Goal: Check status: Check status

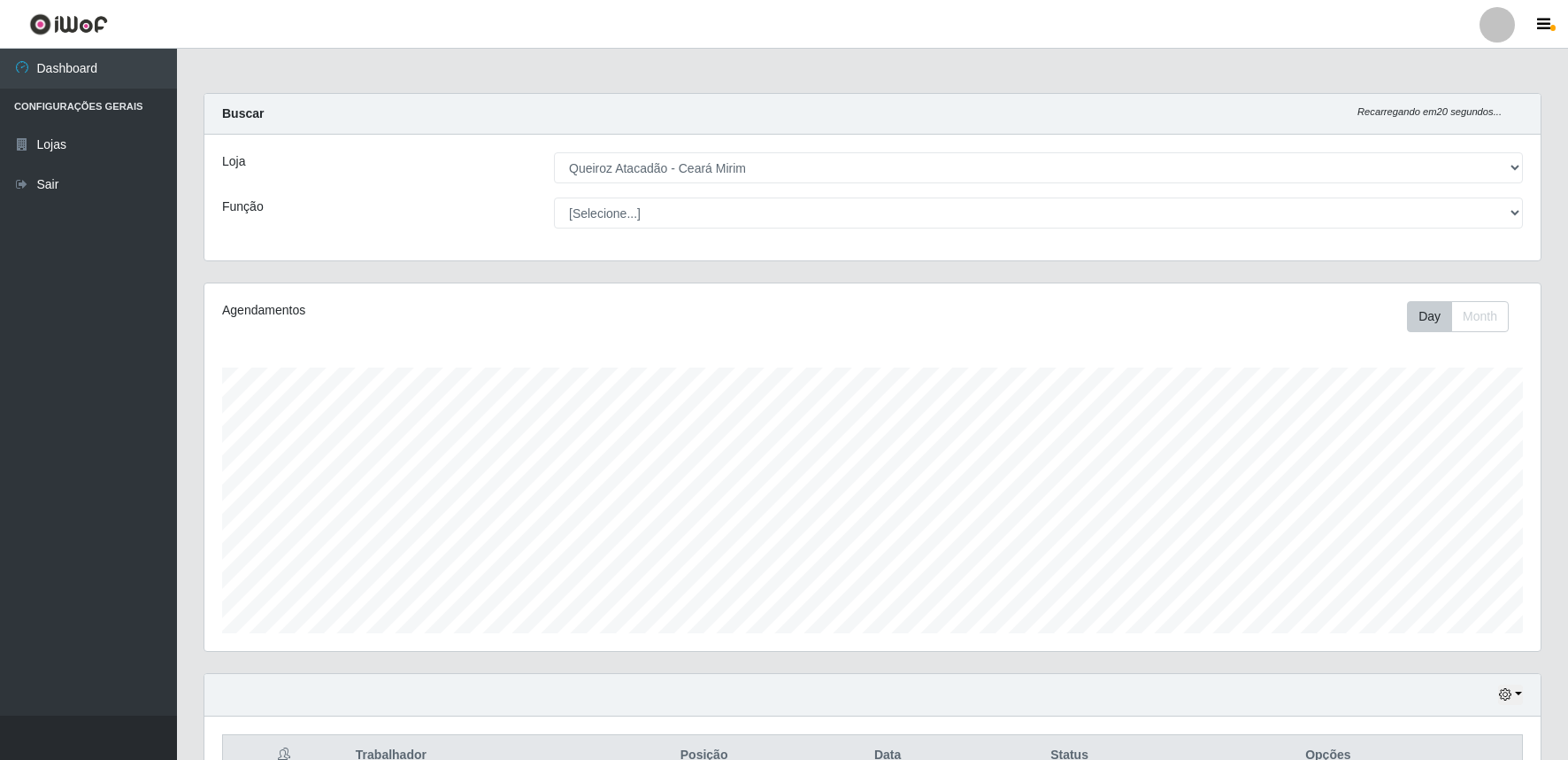
select select "465"
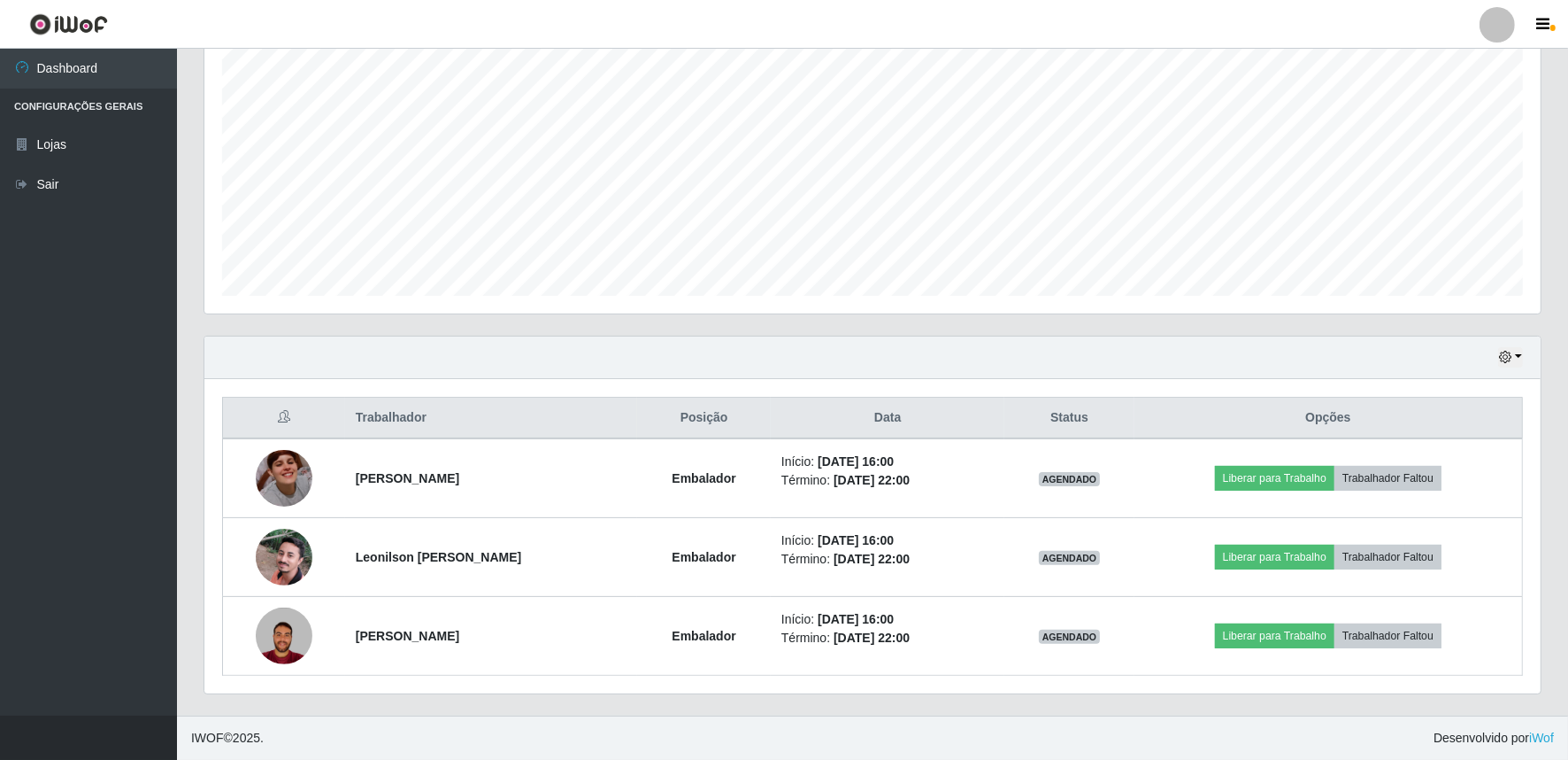
scroll to position [367, 1337]
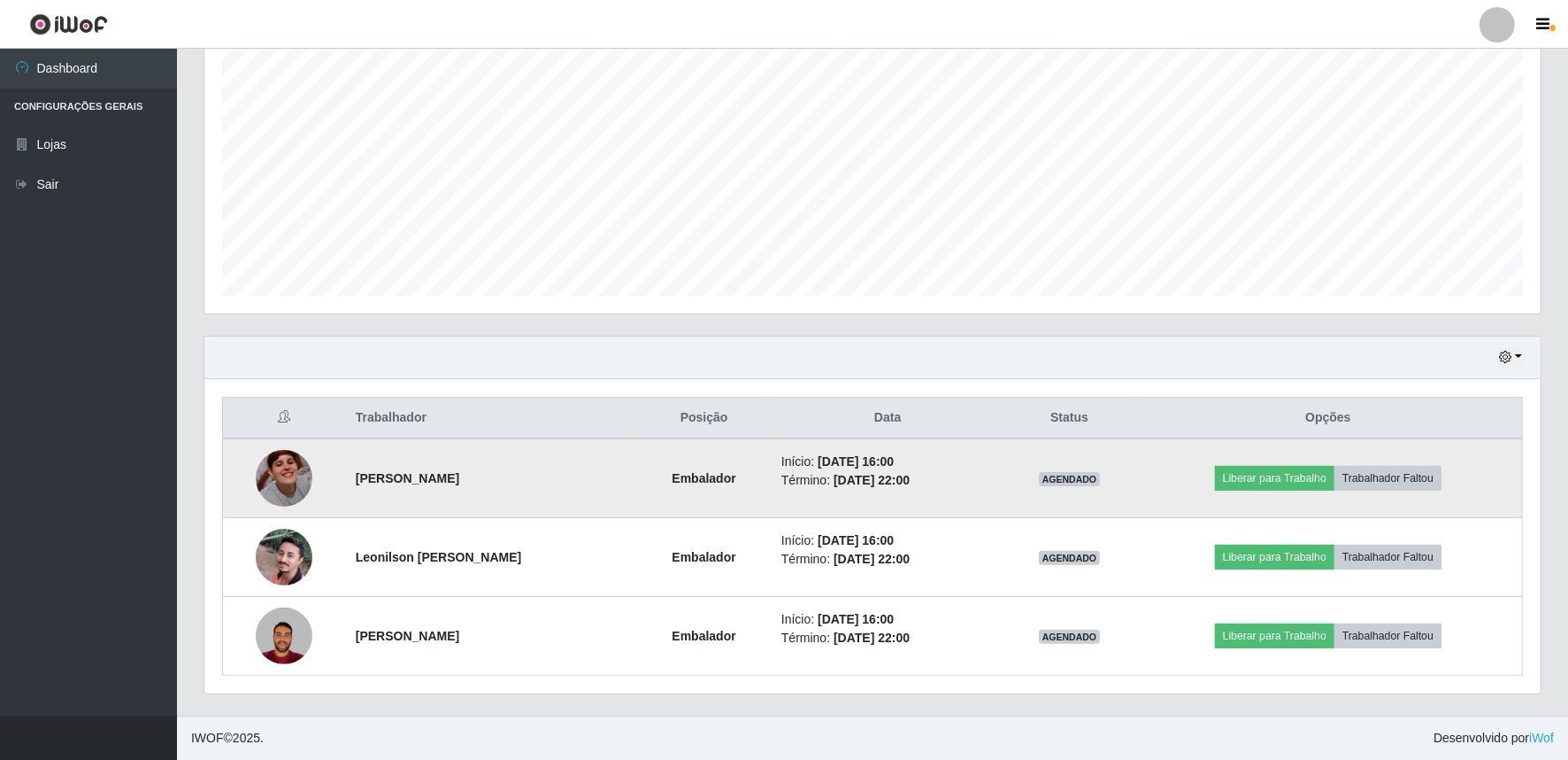
click at [283, 462] on img at bounding box center [283, 478] width 56 height 56
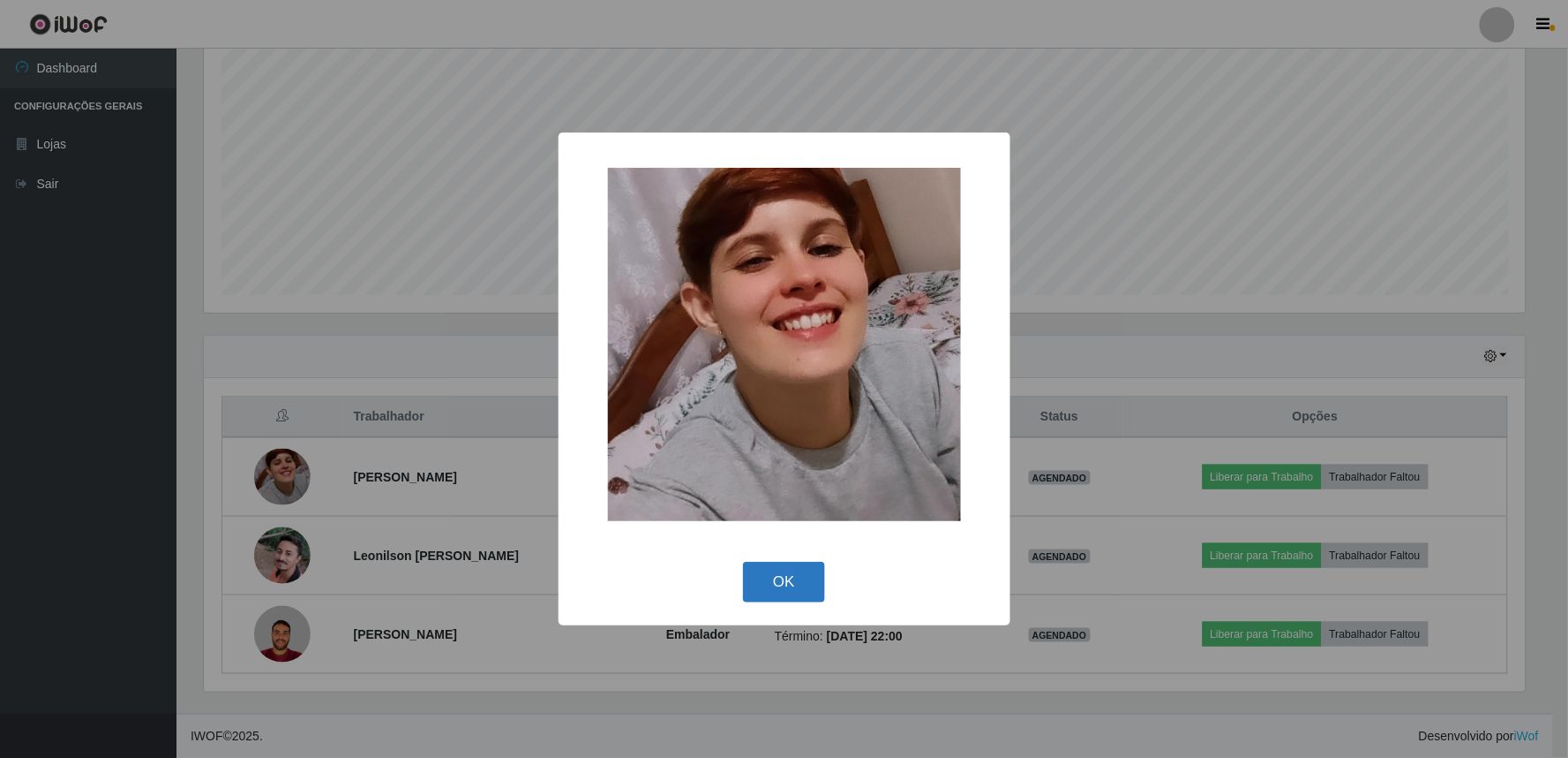
click at [803, 587] on button "OK" at bounding box center [784, 582] width 82 height 41
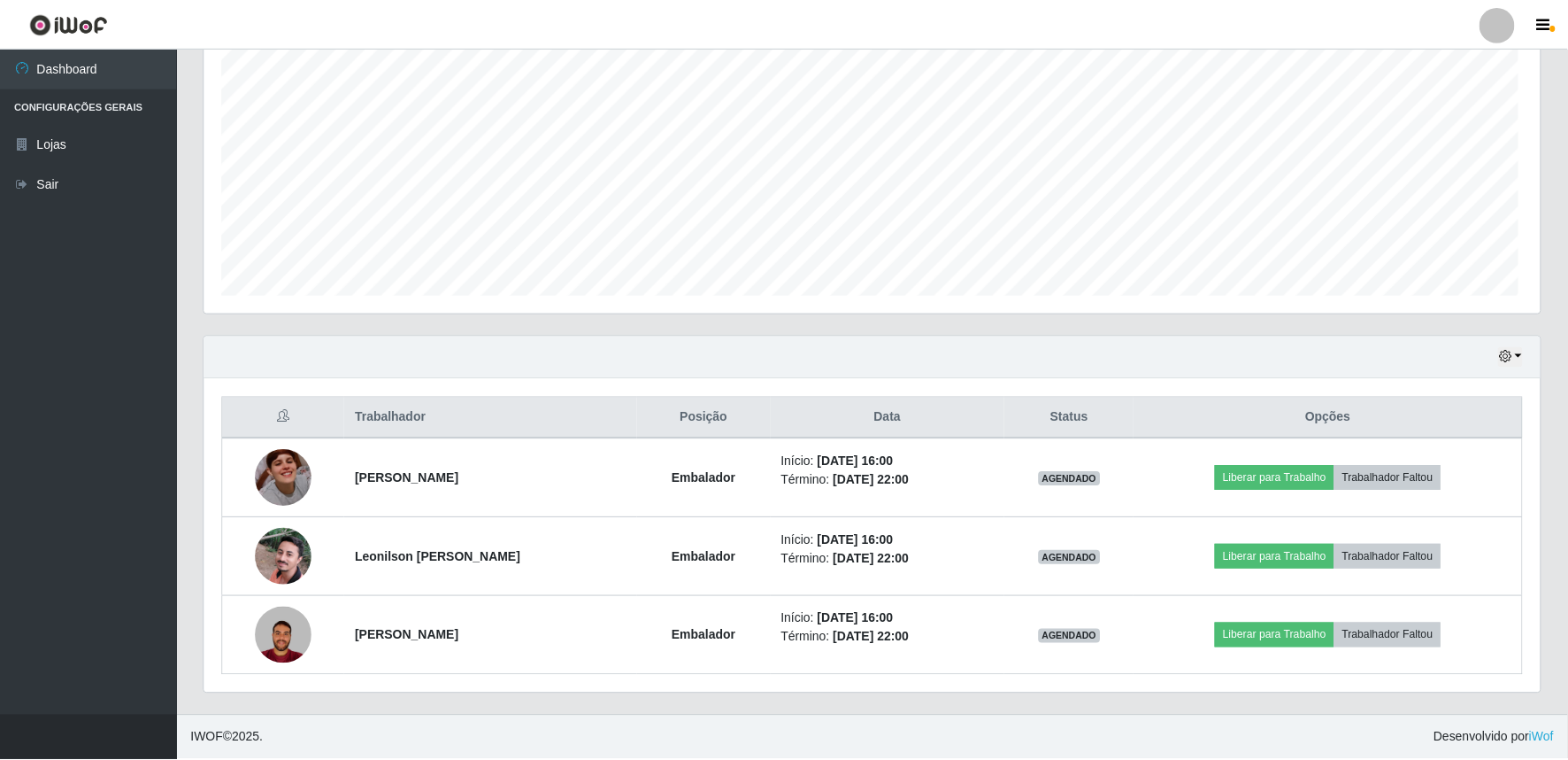
scroll to position [367, 1337]
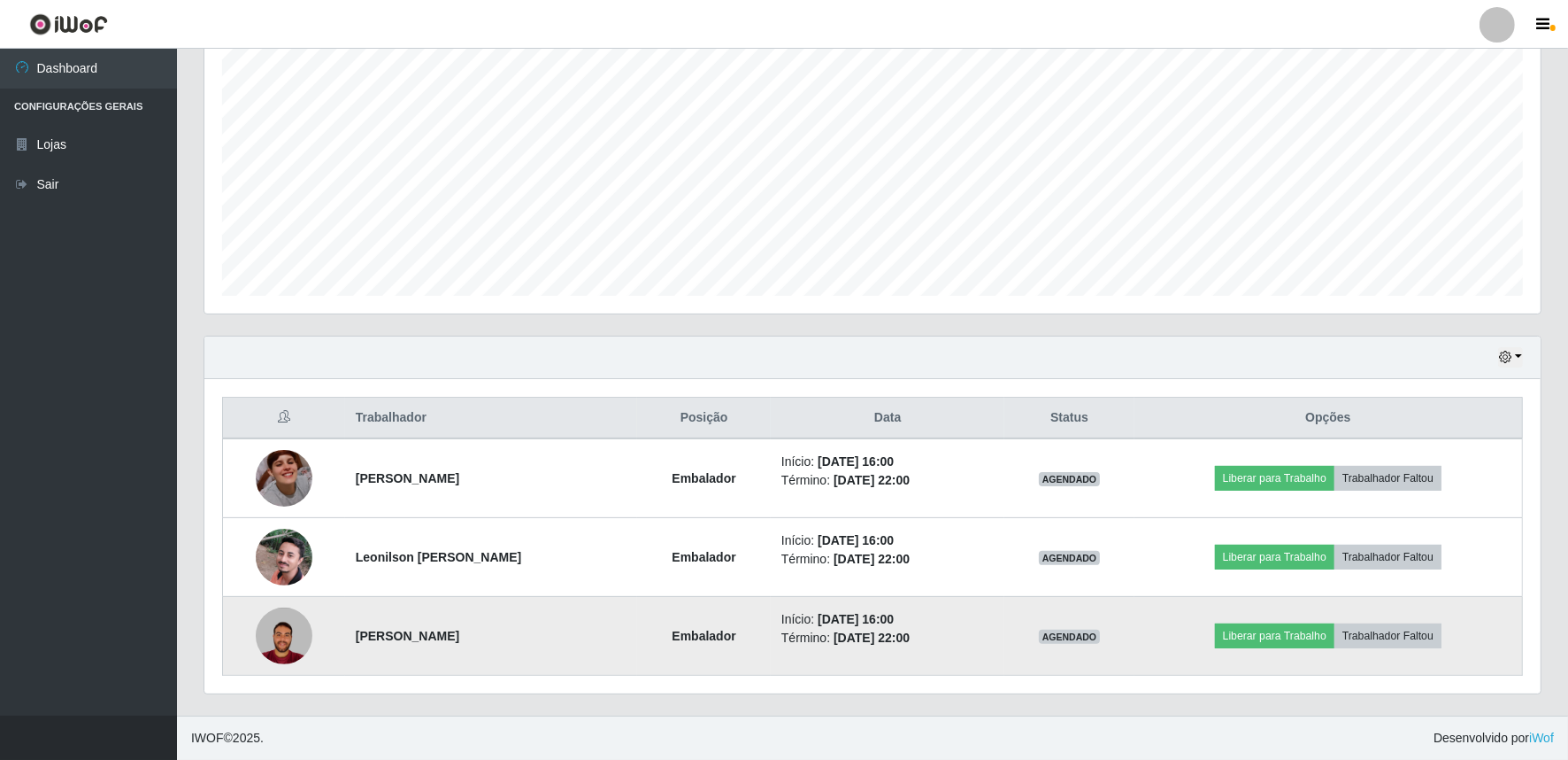
click at [289, 622] on img at bounding box center [283, 635] width 56 height 56
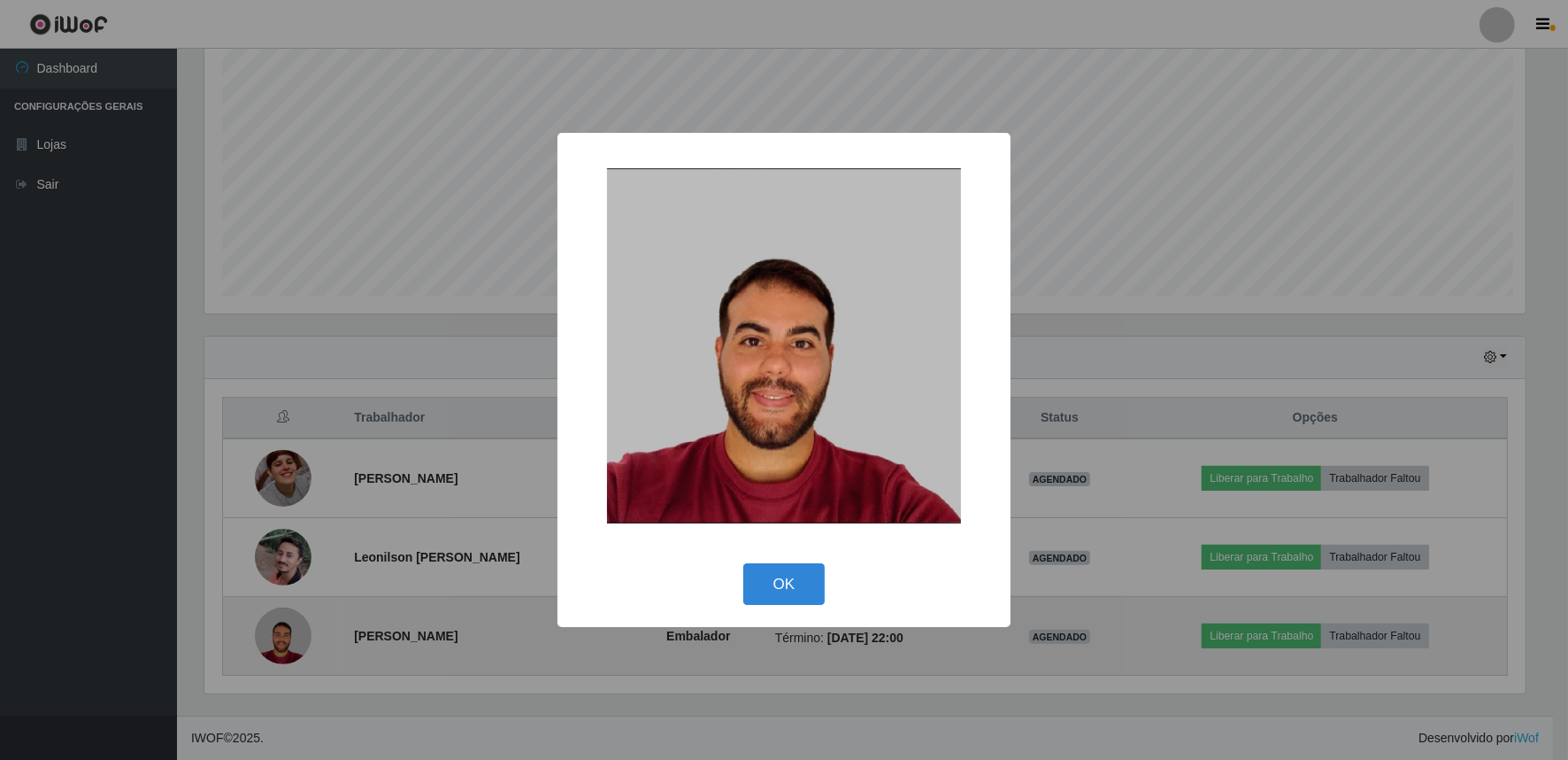
scroll to position [367, 1325]
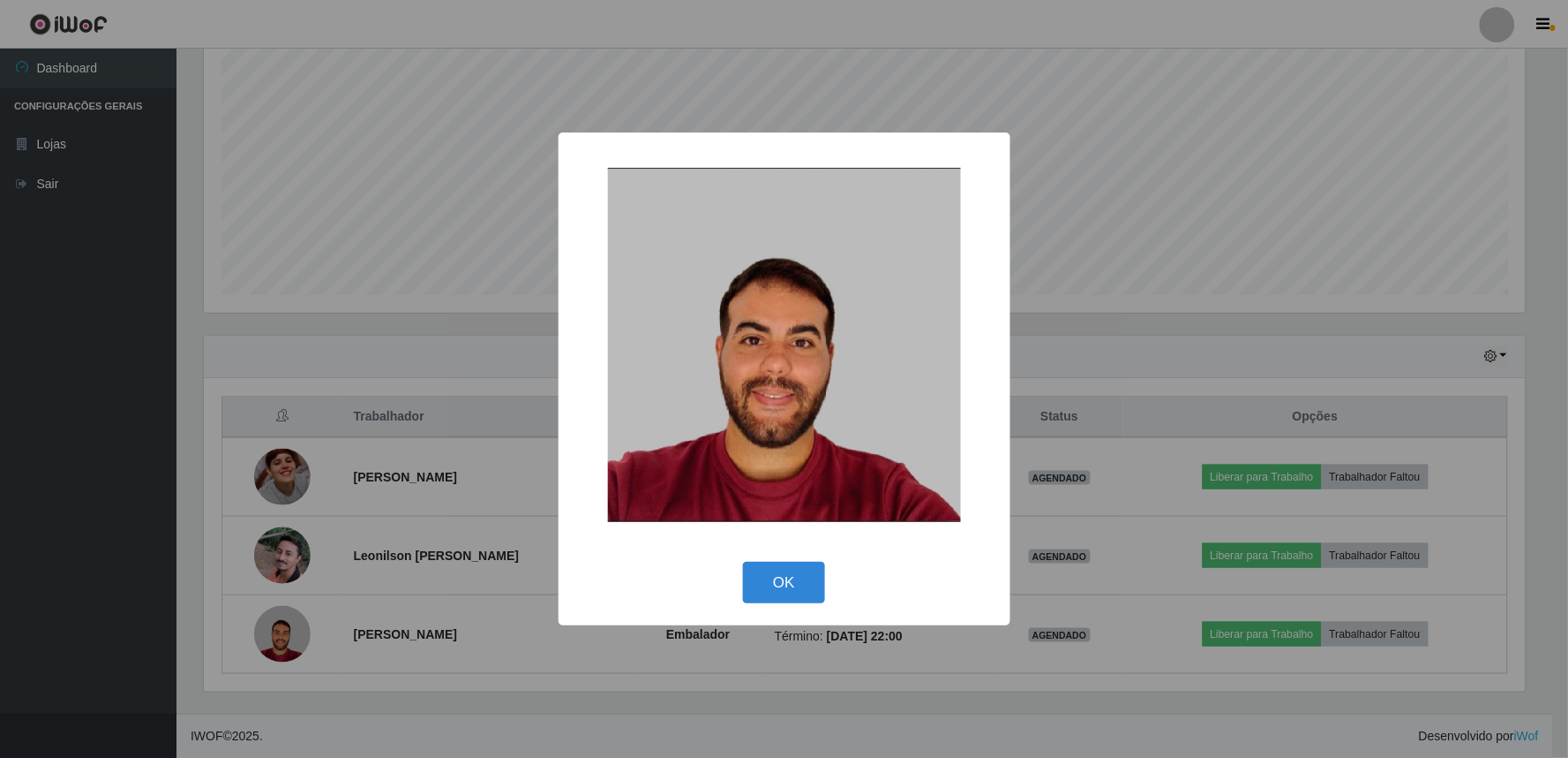
drag, startPoint x: 770, startPoint y: 593, endPoint x: 745, endPoint y: 554, distance: 46.3
click at [764, 594] on button "OK" at bounding box center [784, 582] width 82 height 41
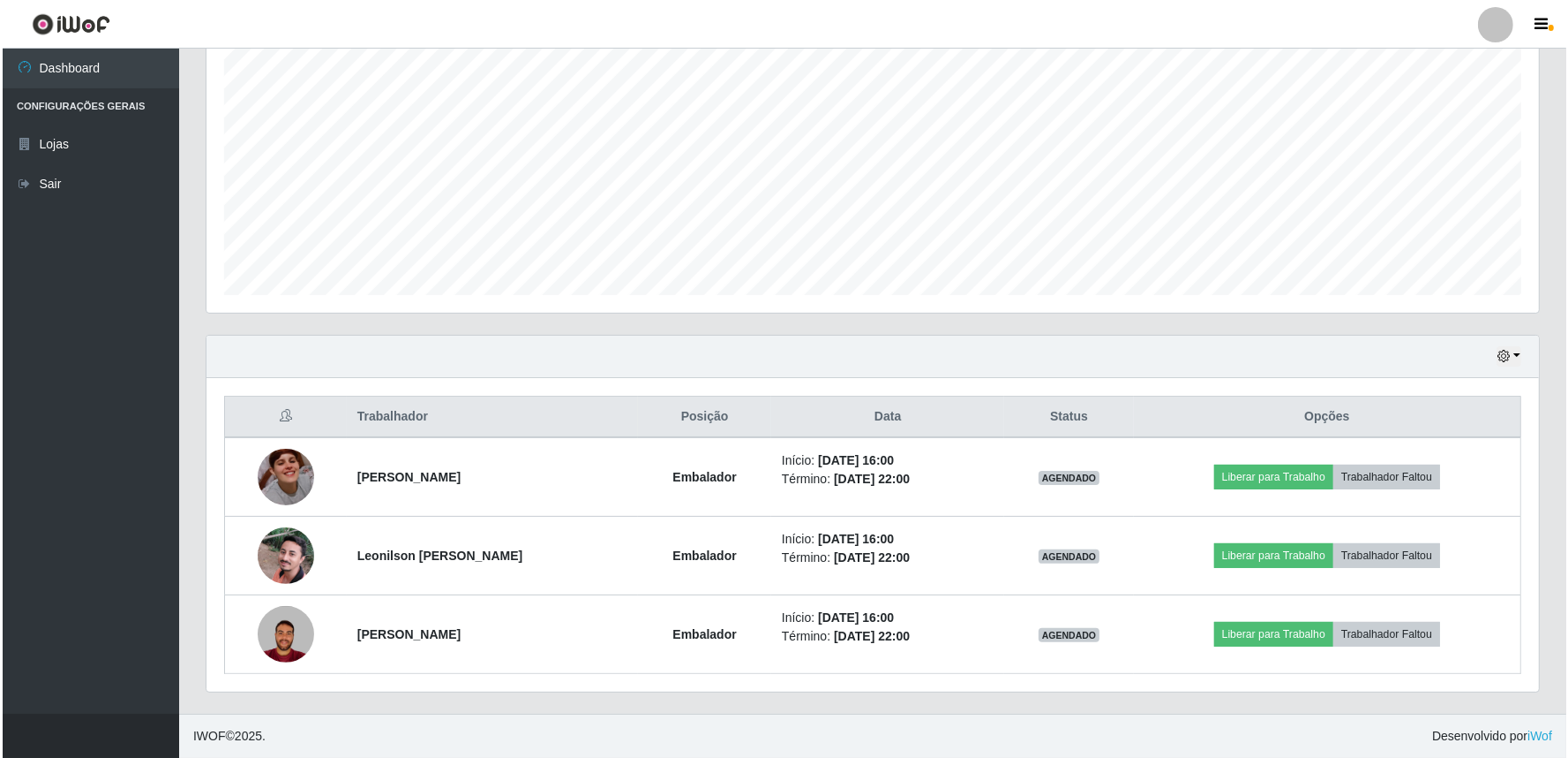
scroll to position [366, 1333]
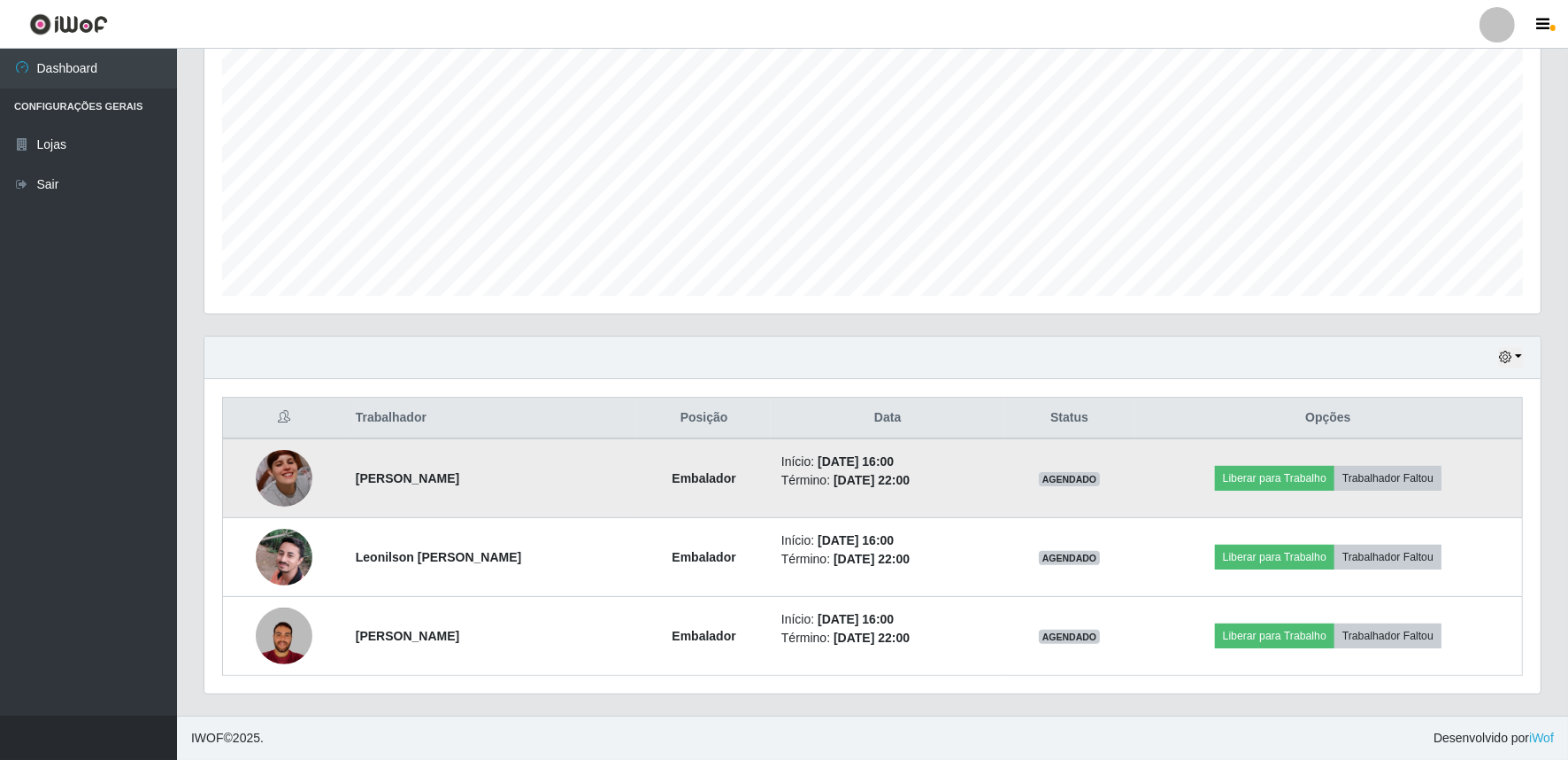
click at [284, 476] on img at bounding box center [283, 478] width 56 height 56
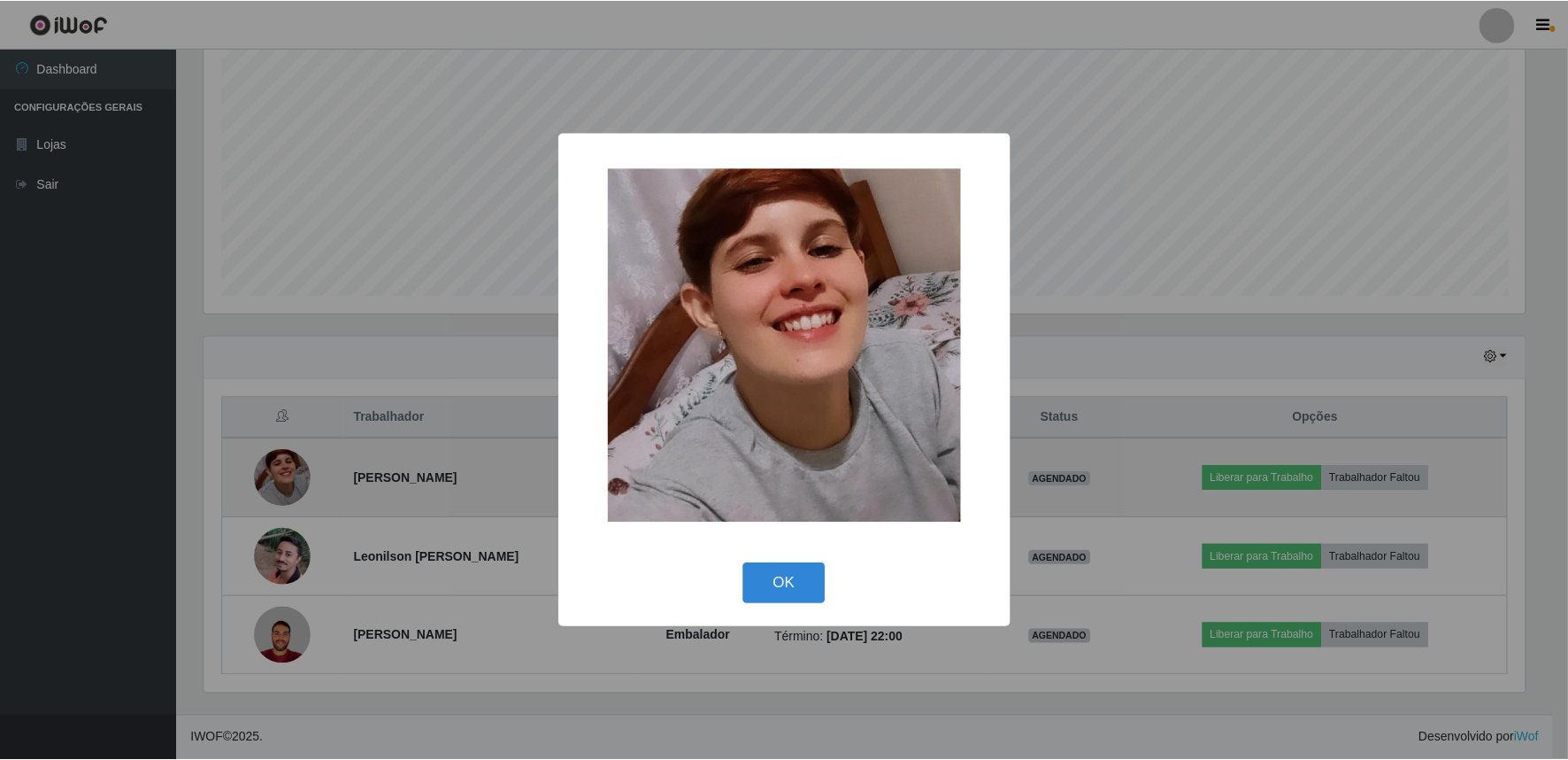
scroll to position [367, 1325]
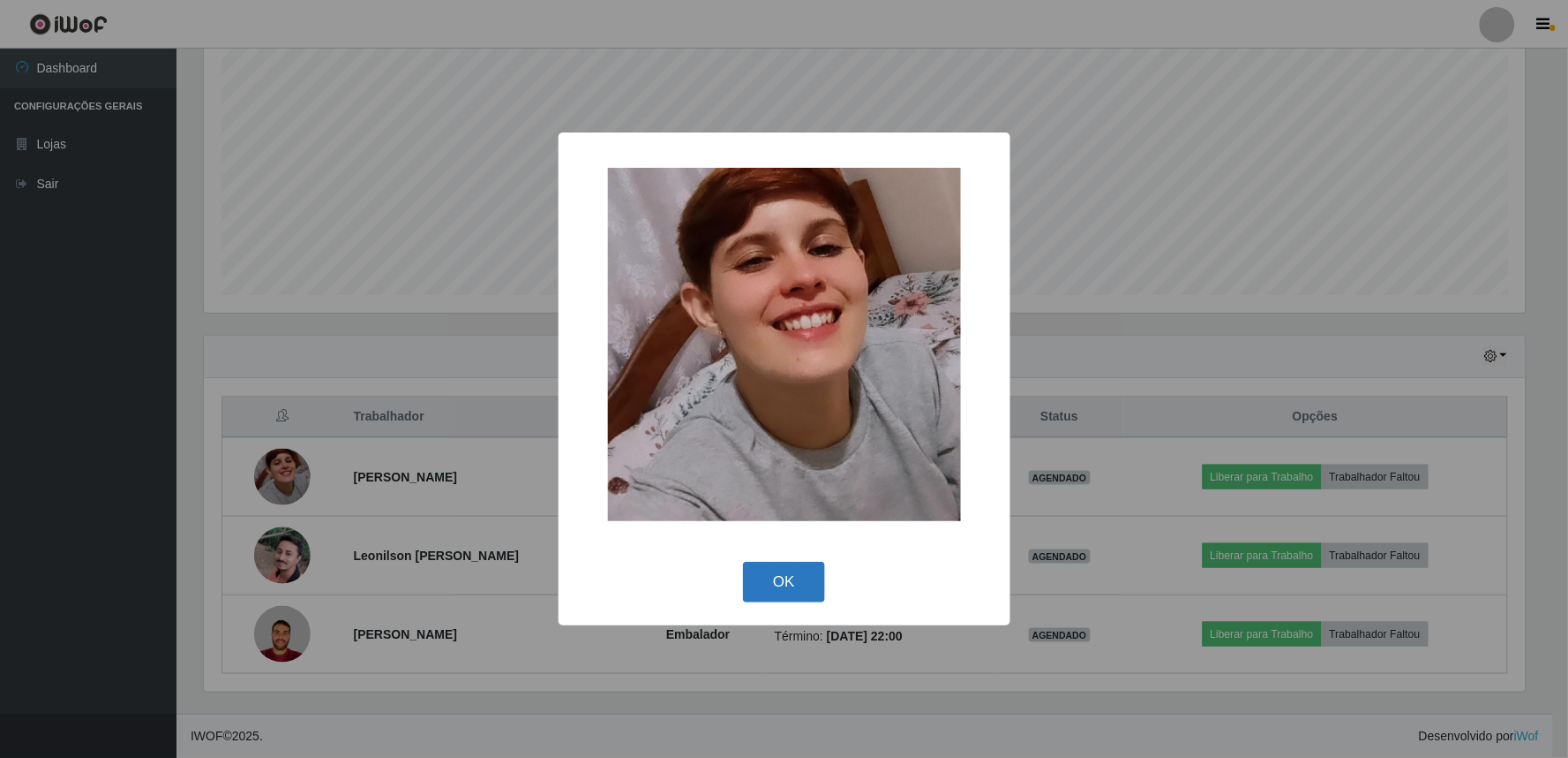
click at [794, 595] on button "OK" at bounding box center [784, 582] width 82 height 41
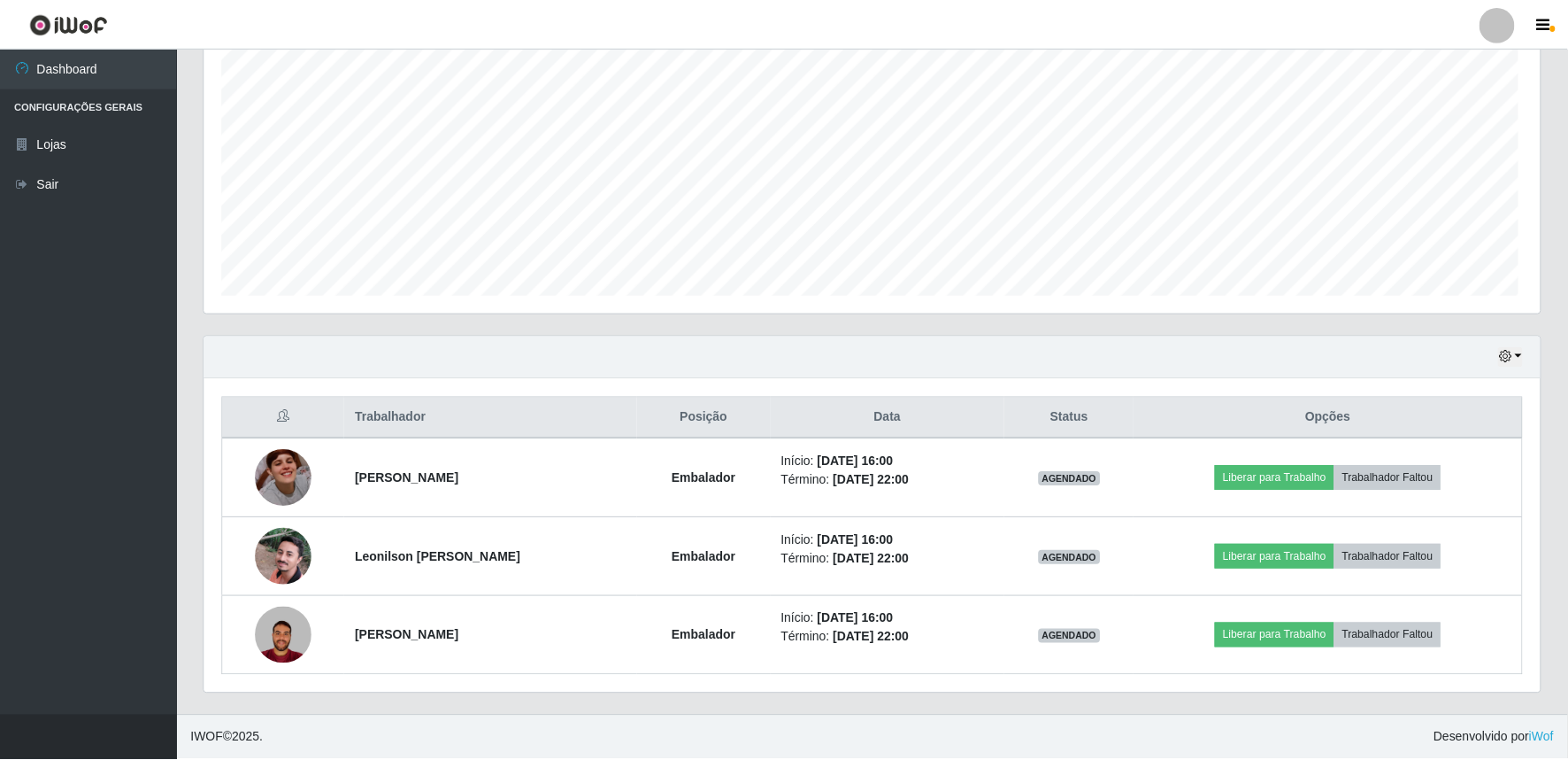
scroll to position [367, 1337]
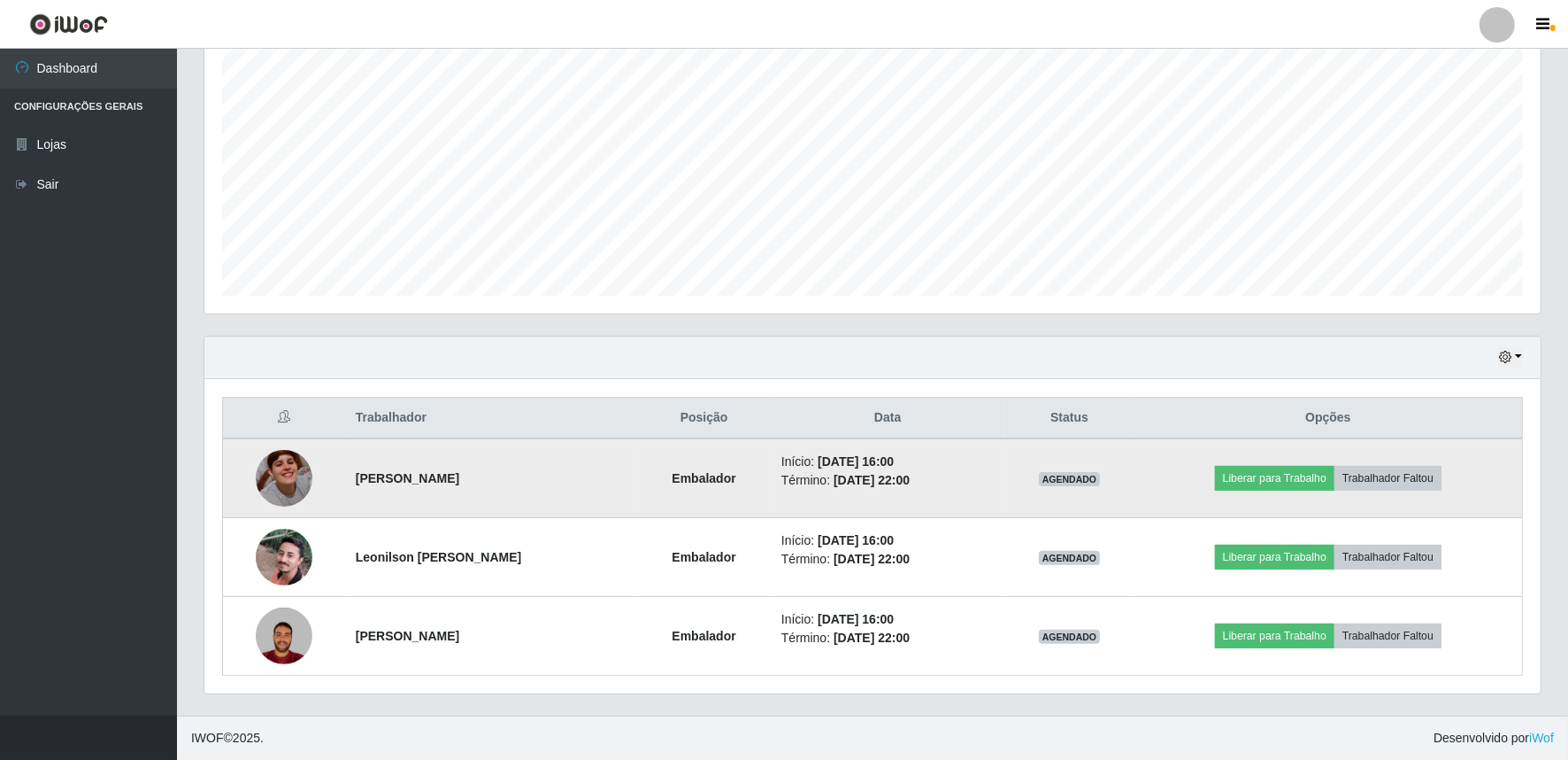
click at [276, 479] on img at bounding box center [283, 478] width 56 height 56
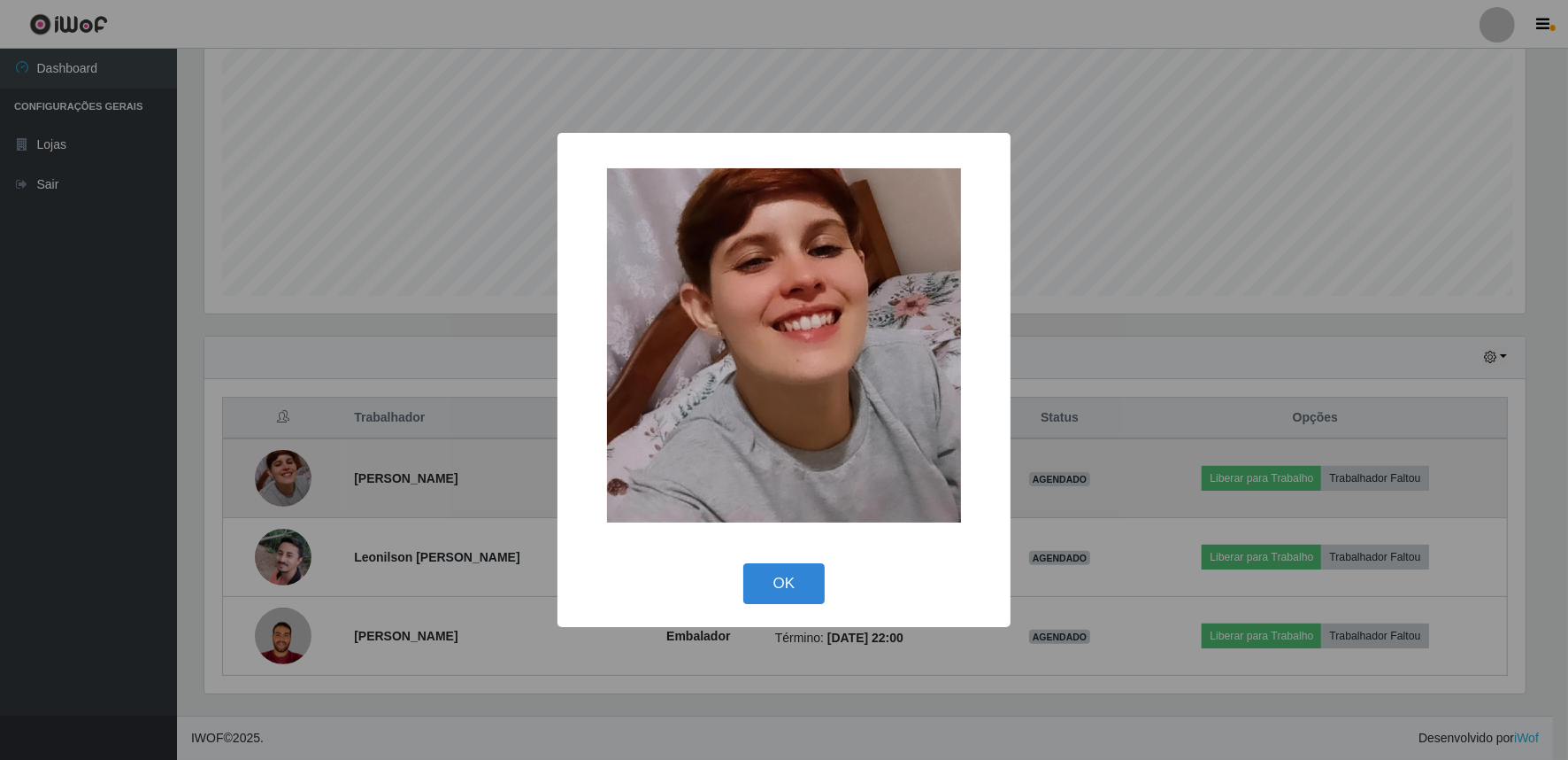
scroll to position [367, 1325]
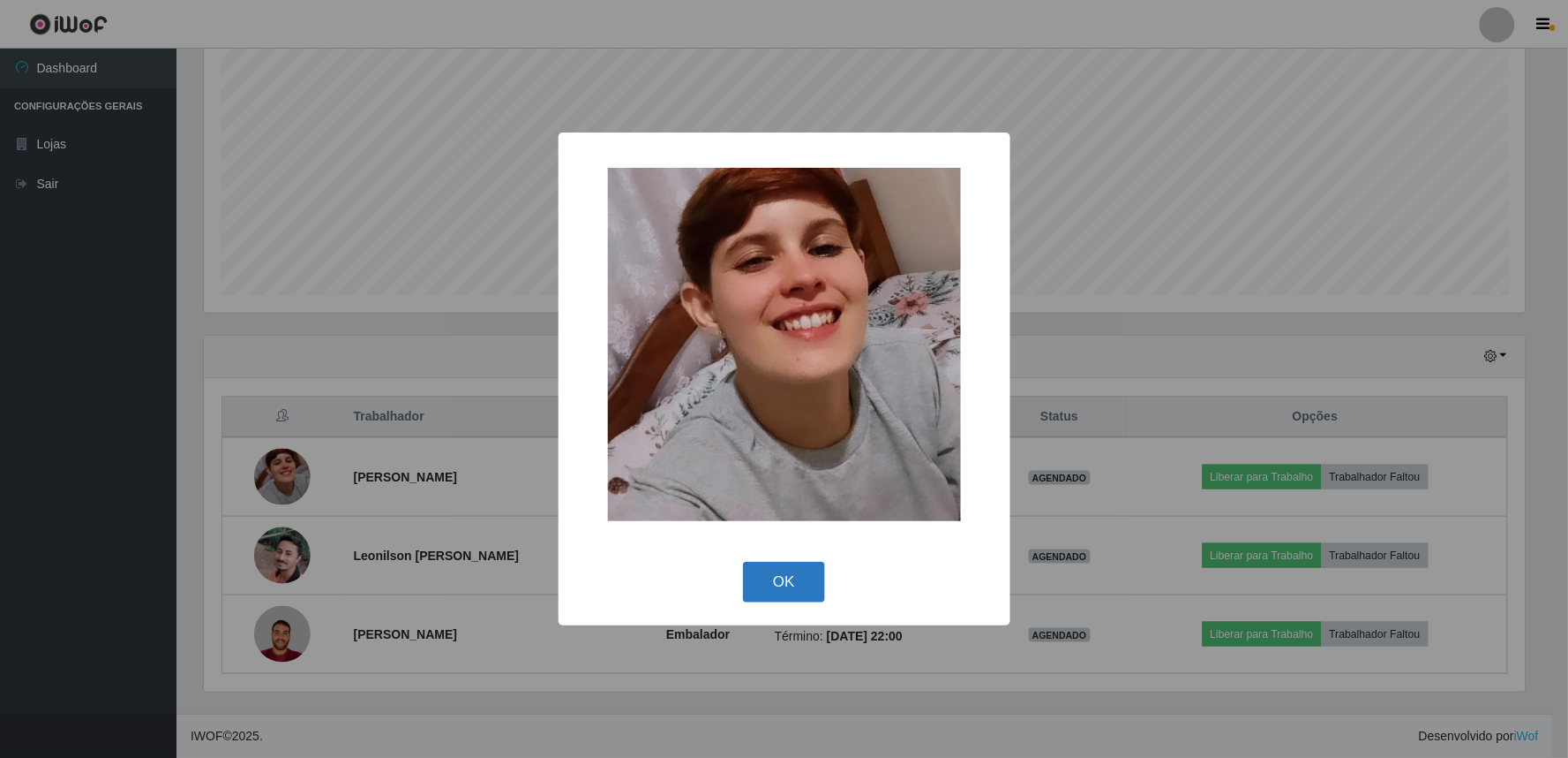
click at [762, 587] on button "OK" at bounding box center [784, 582] width 82 height 41
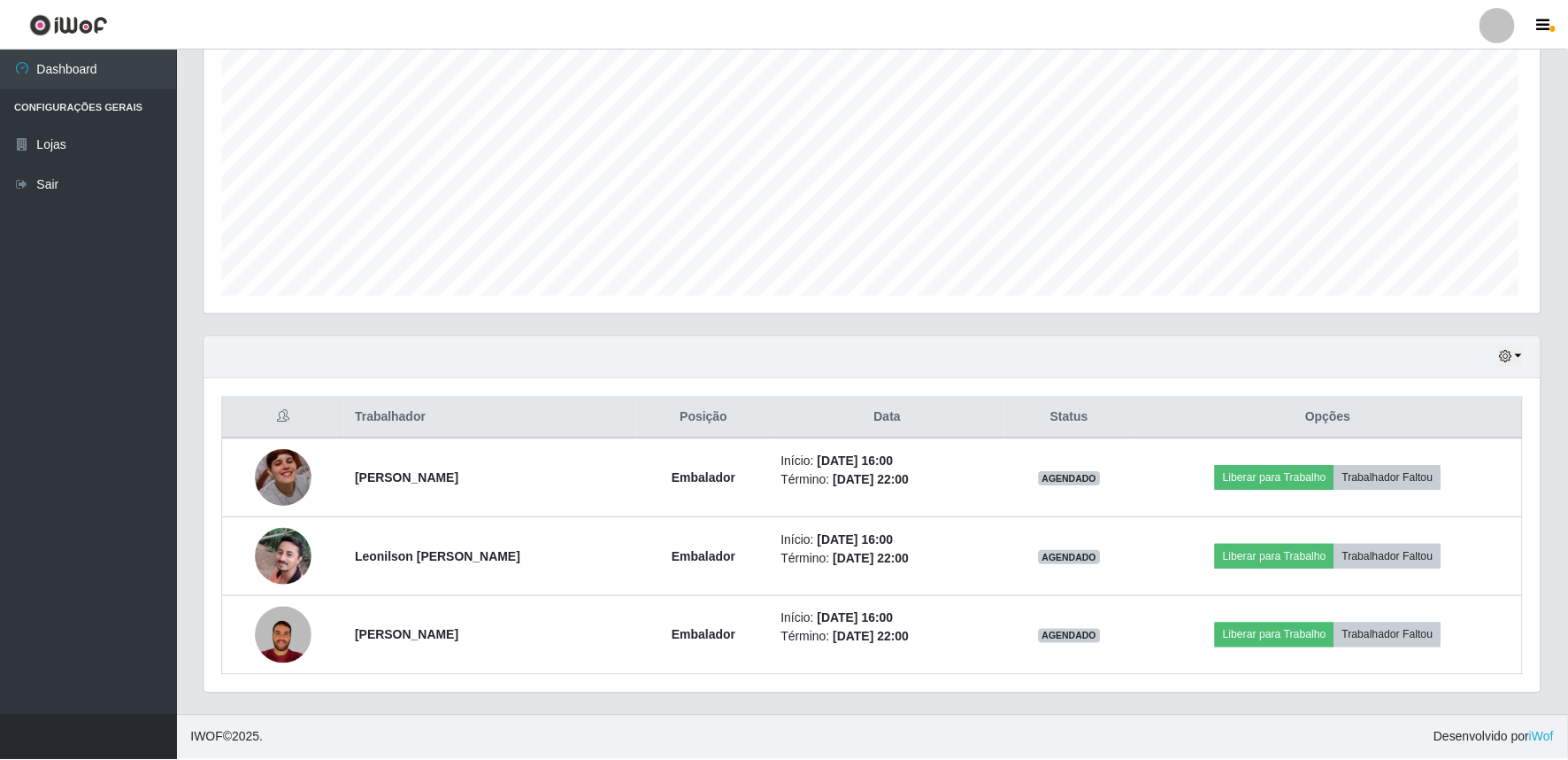
scroll to position [367, 1337]
